Goal: Task Accomplishment & Management: Use online tool/utility

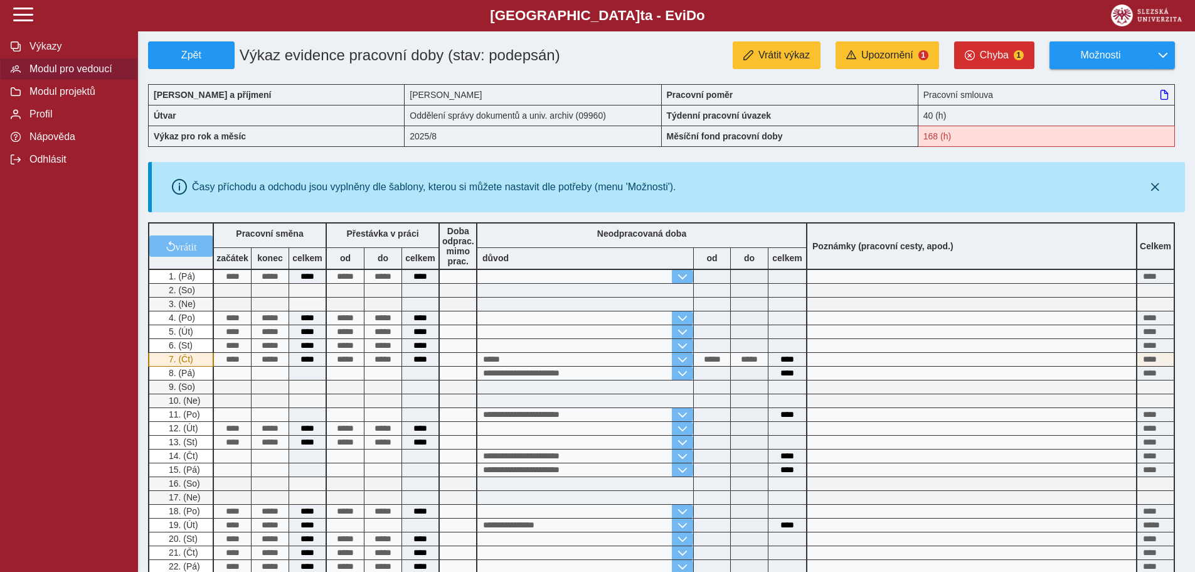
click at [68, 70] on span "Modul pro vedoucí" at bounding box center [77, 68] width 102 height 11
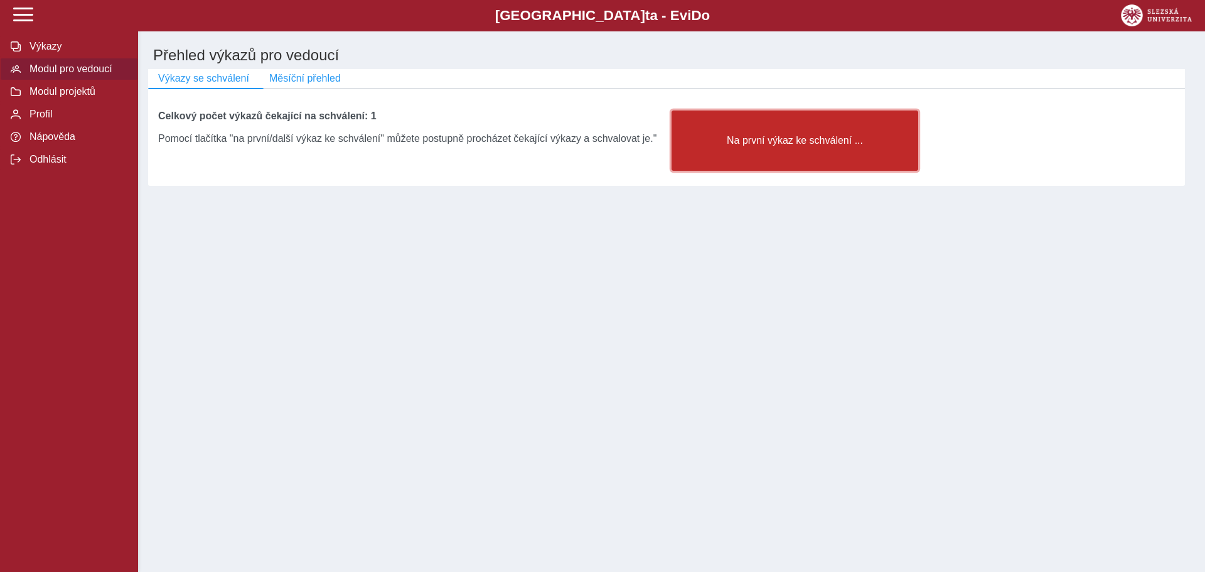
click at [782, 142] on span "Na první výkaz ke schválení ..." at bounding box center [794, 140] width 225 height 11
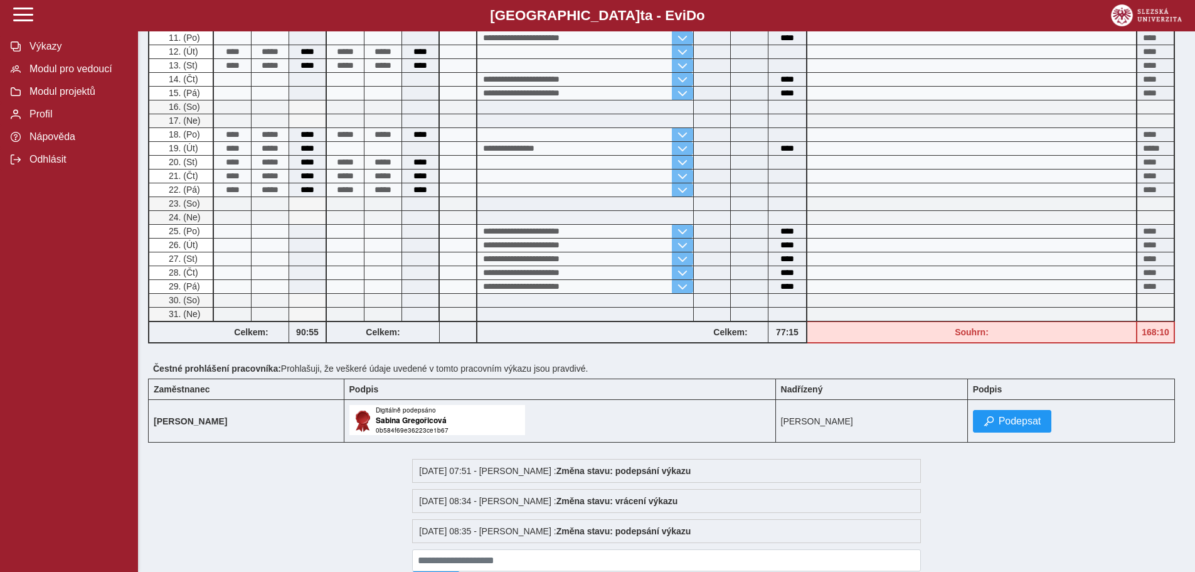
scroll to position [433, 0]
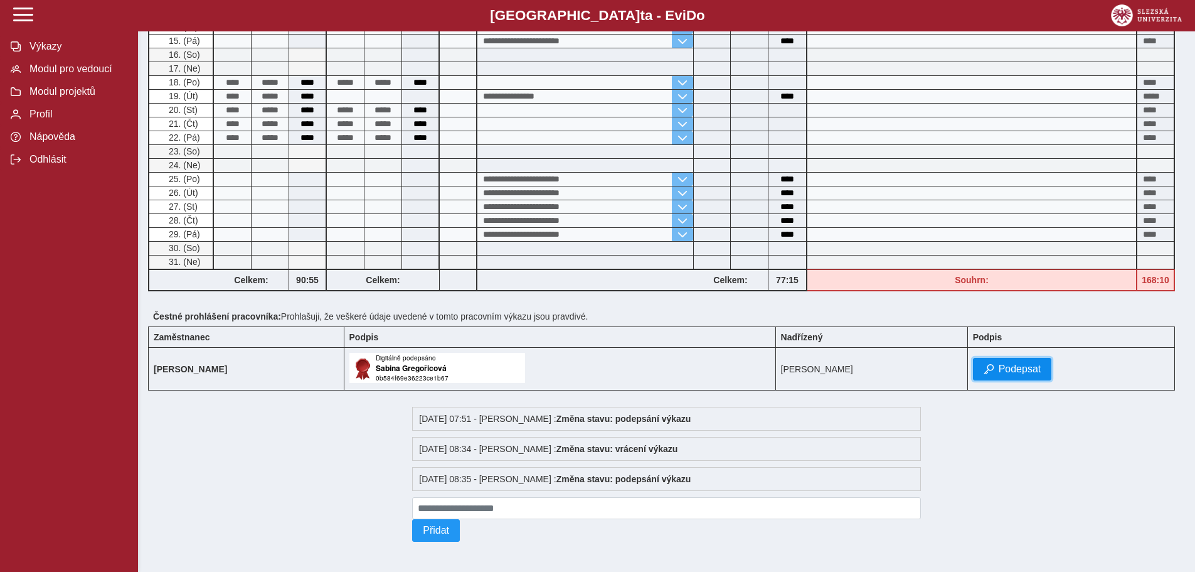
click at [1038, 364] on span "Podepsat" at bounding box center [1020, 368] width 43 height 11
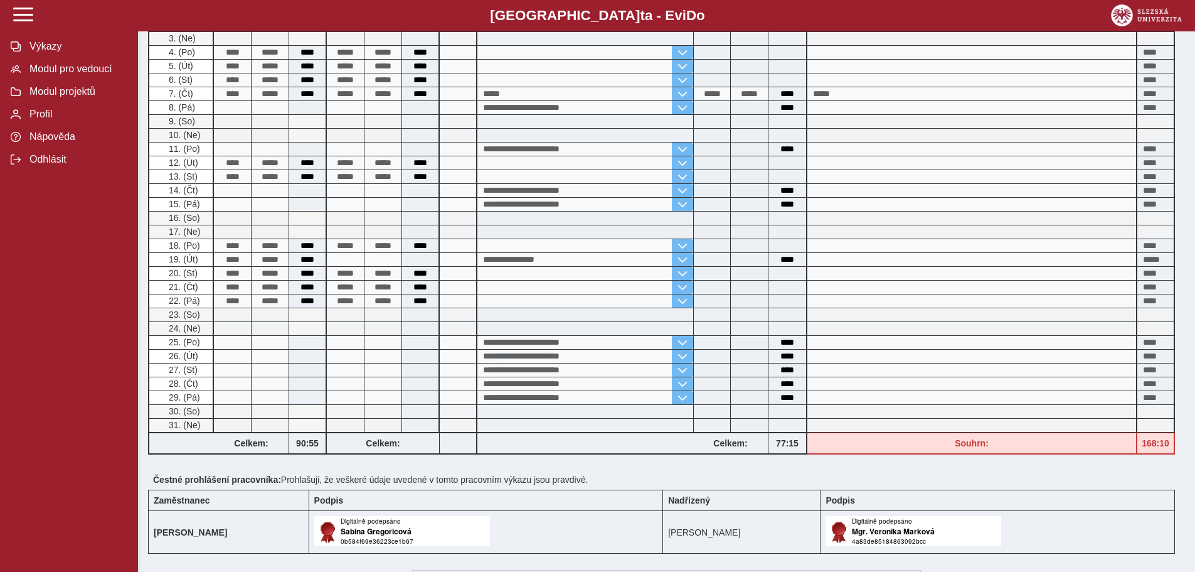
scroll to position [0, 0]
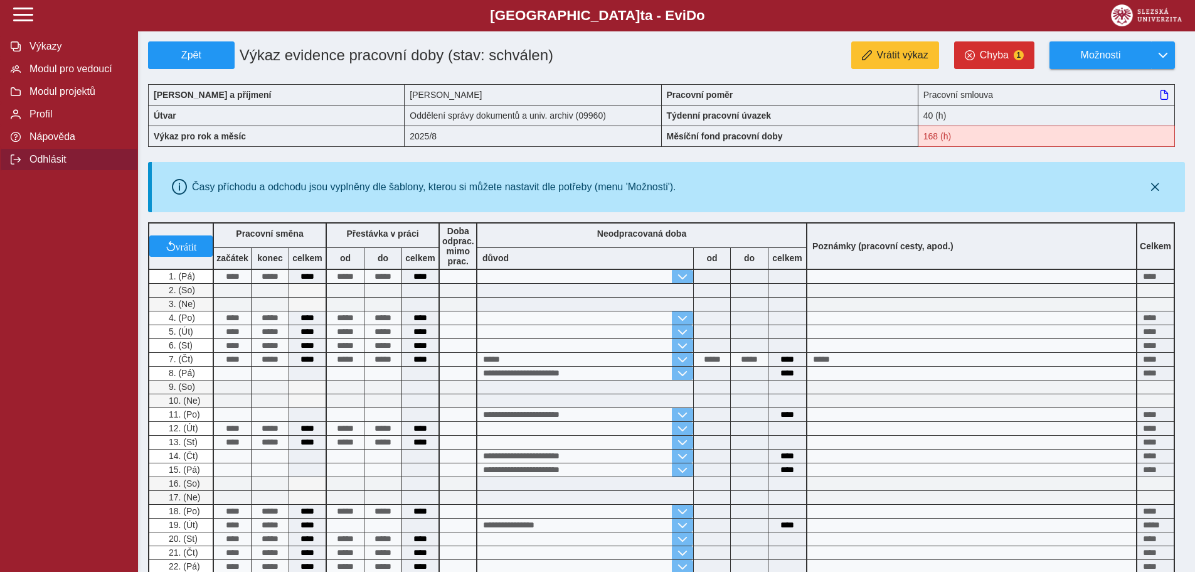
click at [51, 165] on span "Odhlásit" at bounding box center [77, 159] width 102 height 11
